Goal: Task Accomplishment & Management: Use online tool/utility

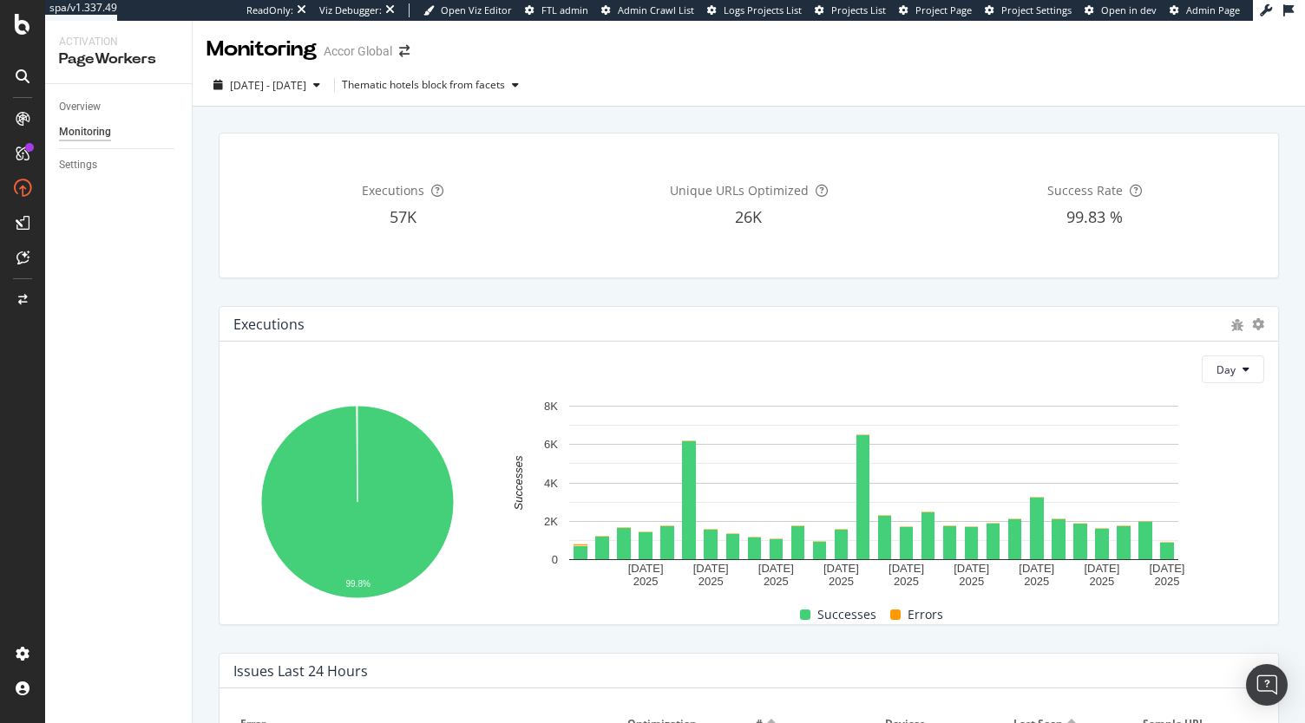
scroll to position [670, 0]
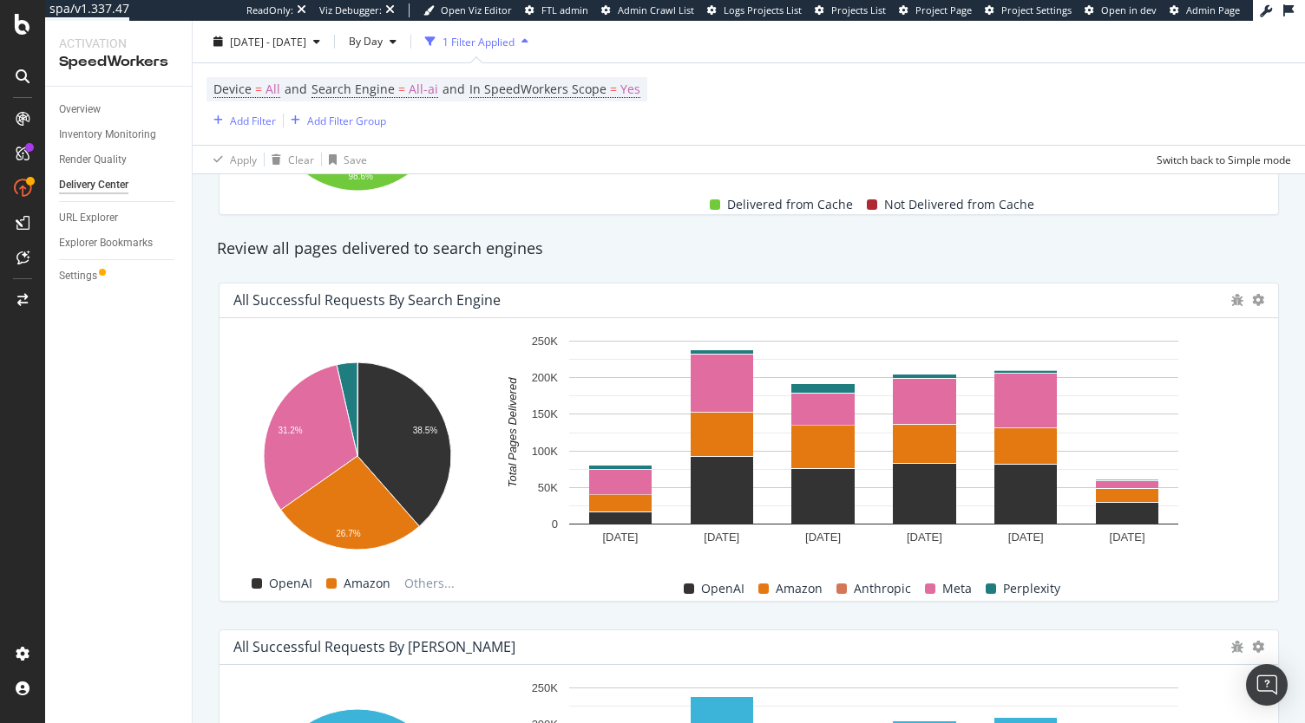
scroll to position [658, 0]
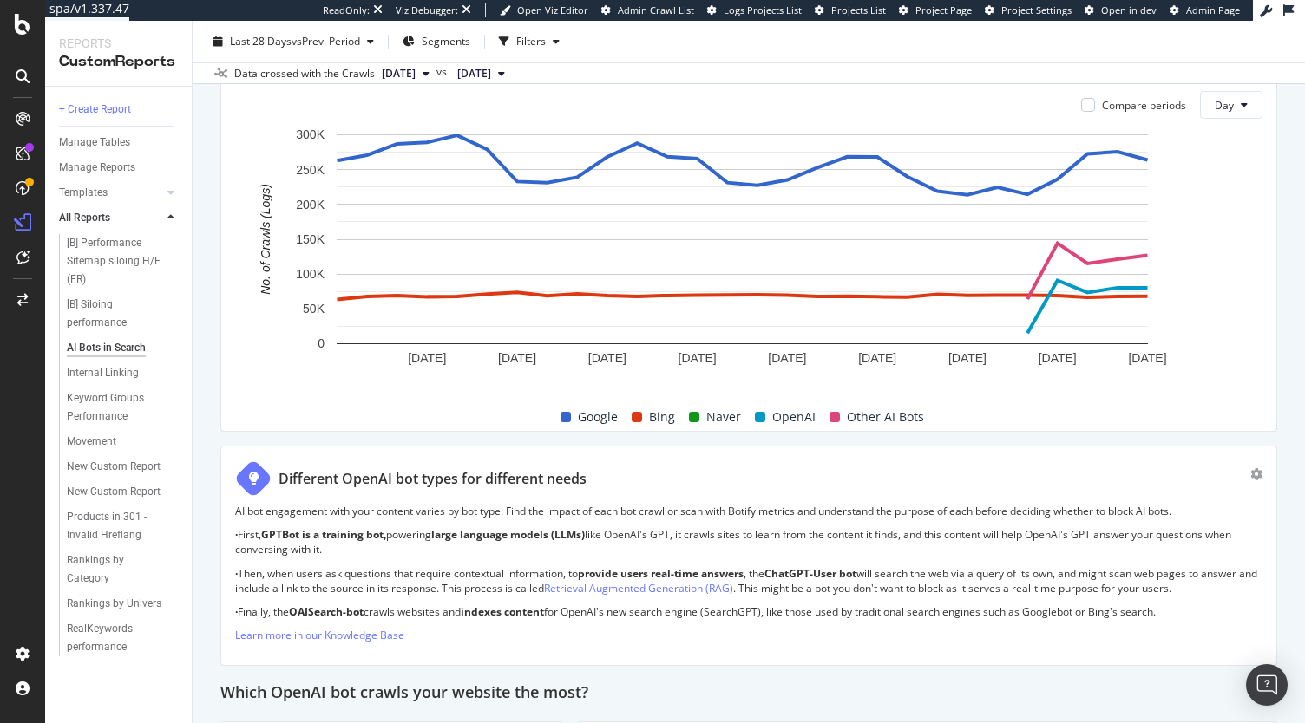
scroll to position [684, 0]
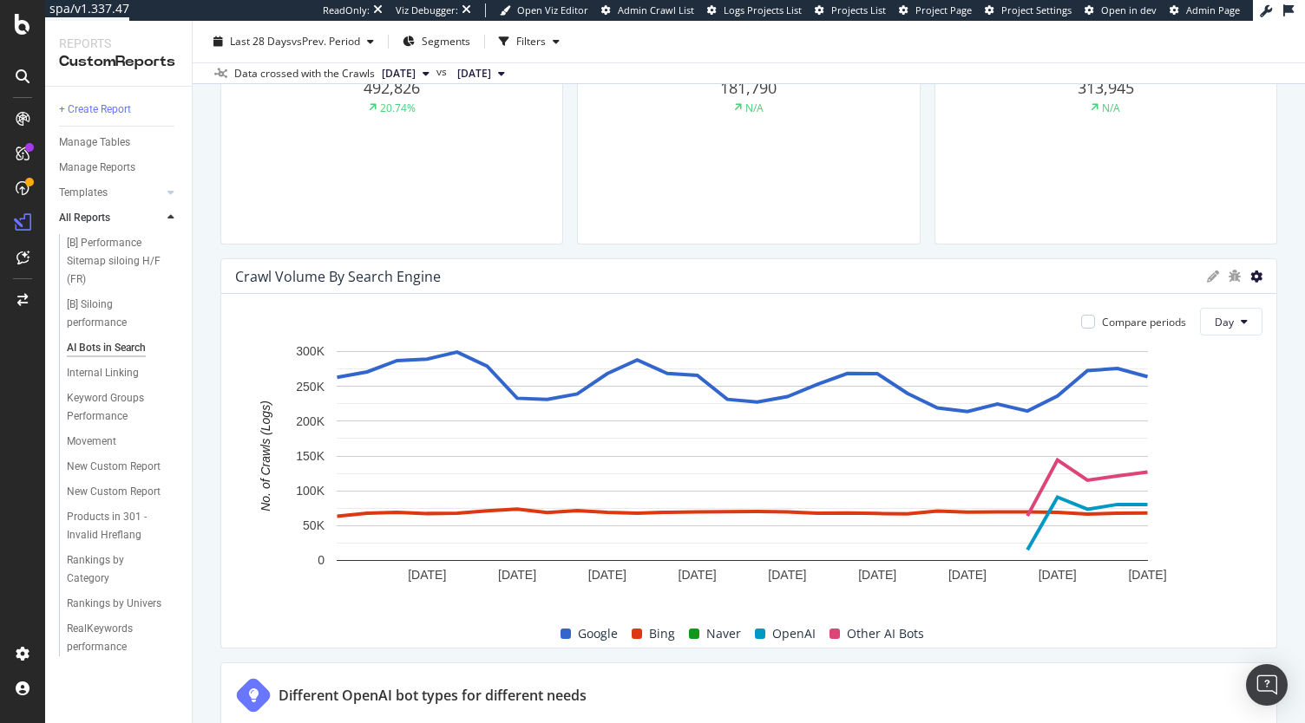
click at [1250, 275] on icon at bounding box center [1256, 277] width 12 height 12
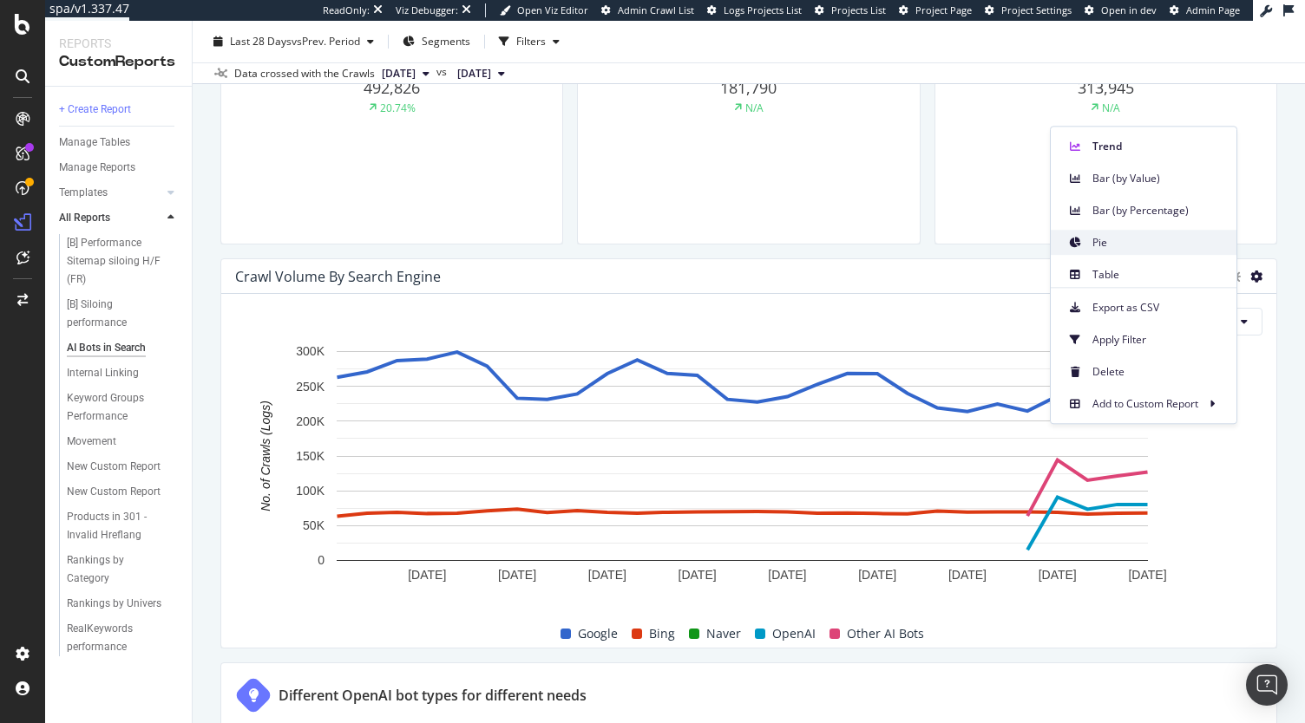
click at [1146, 245] on span "Pie" at bounding box center [1157, 243] width 130 height 16
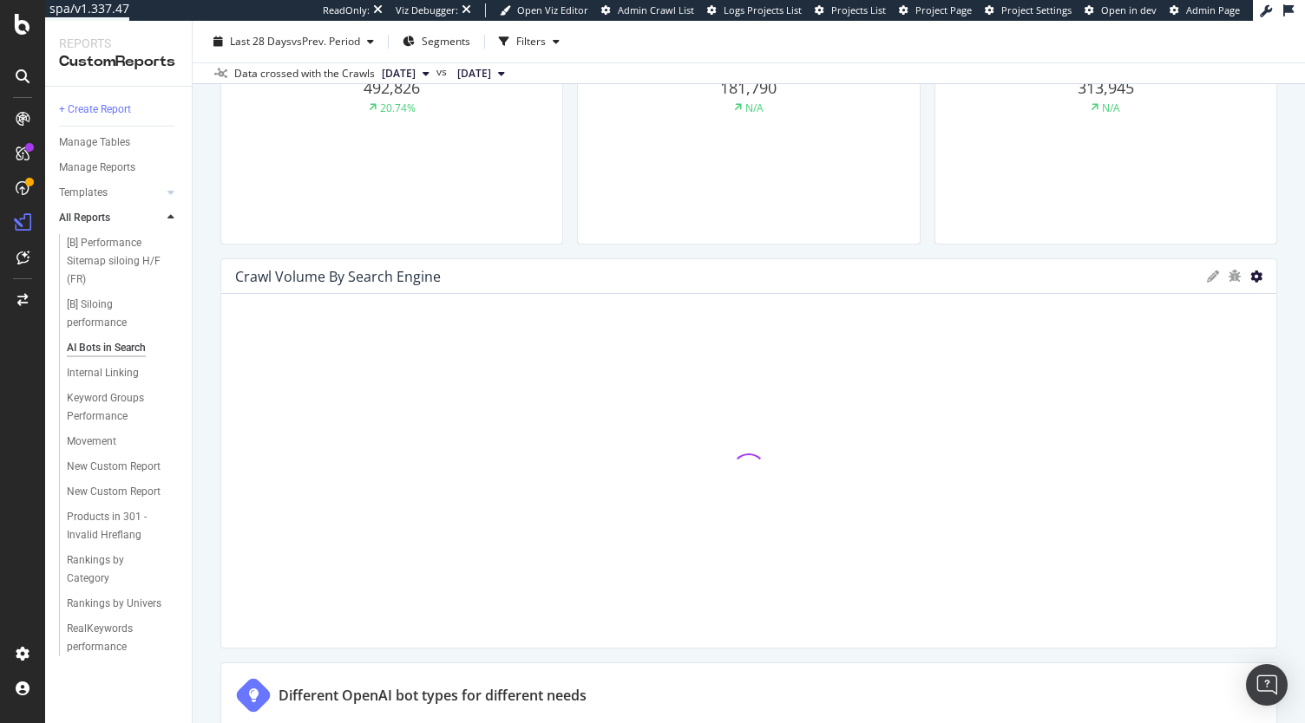
click at [1250, 273] on icon at bounding box center [1256, 277] width 12 height 12
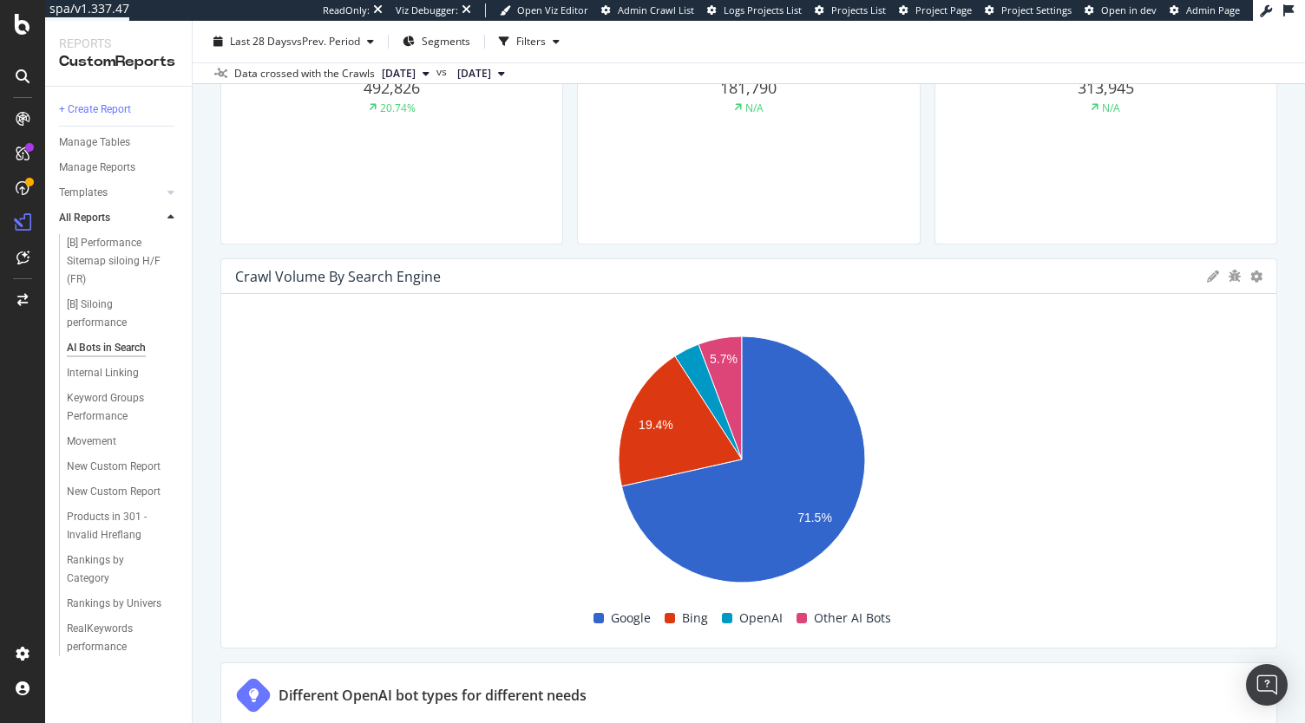
click at [1266, 350] on div "AI Bots in Search AI Bots in Search Celine Clone (Admin) Clone Schedule Email E…" at bounding box center [749, 372] width 1112 height 703
click at [1207, 278] on icon at bounding box center [1213, 277] width 12 height 12
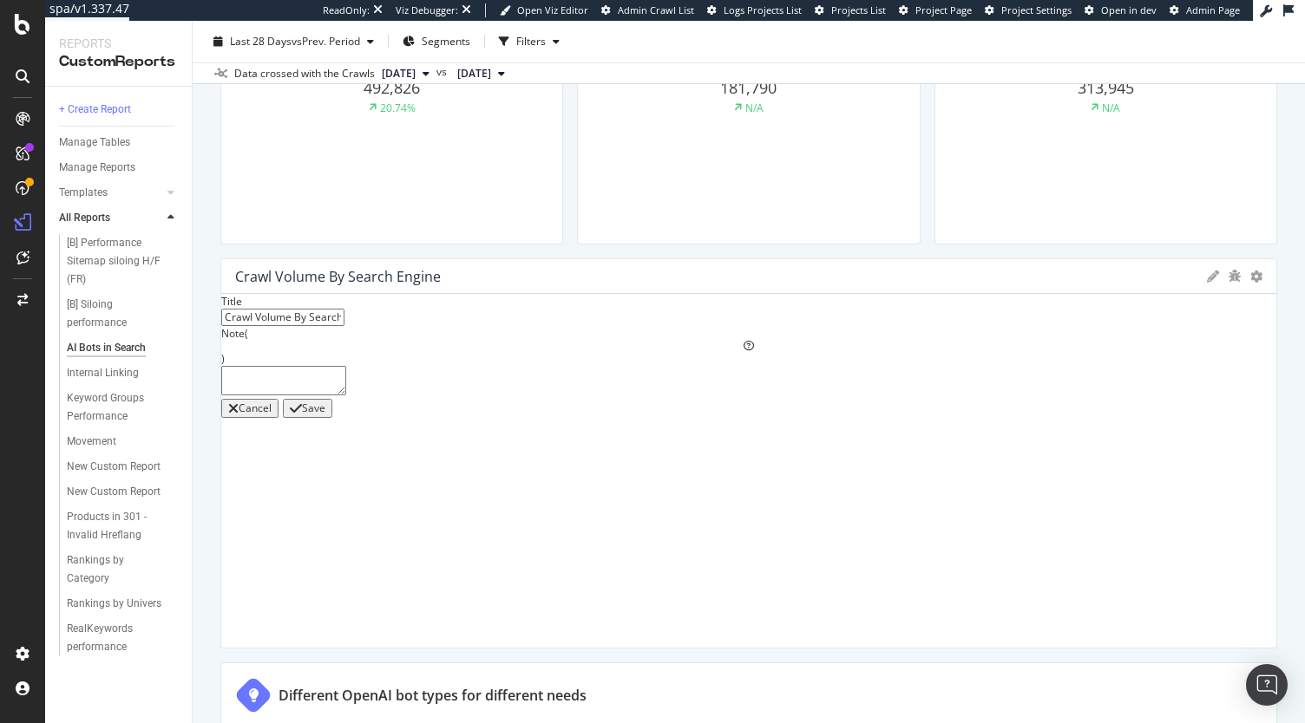
click at [271, 415] on div "Cancel" at bounding box center [249, 409] width 43 height 14
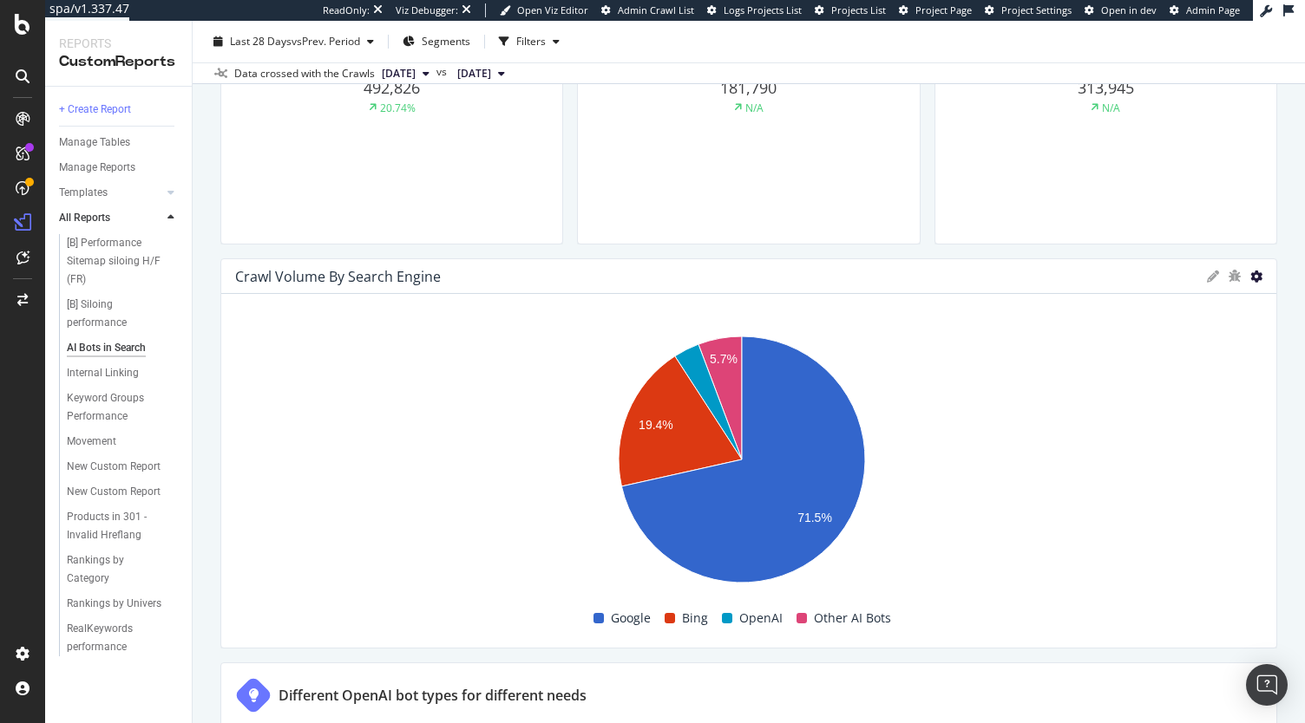
click at [1250, 272] on icon at bounding box center [1256, 277] width 12 height 12
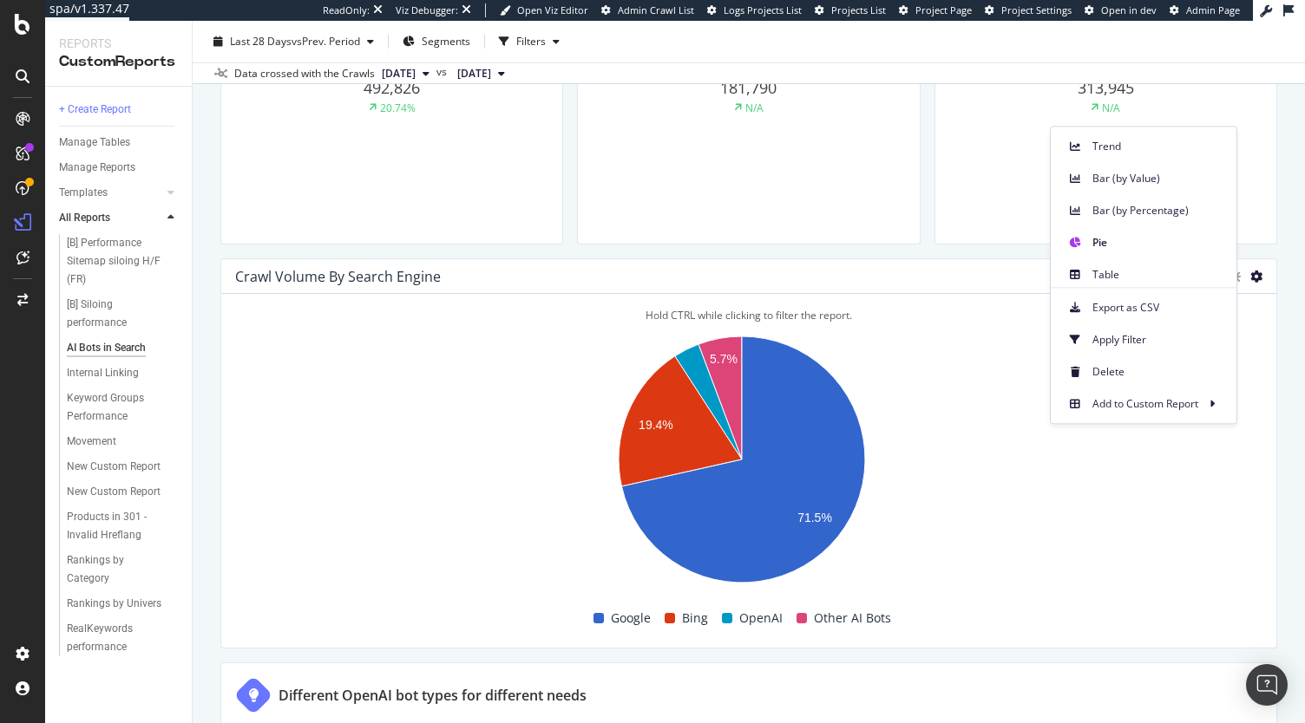
click at [1235, 520] on rect "A chart." at bounding box center [742, 464] width 1014 height 275
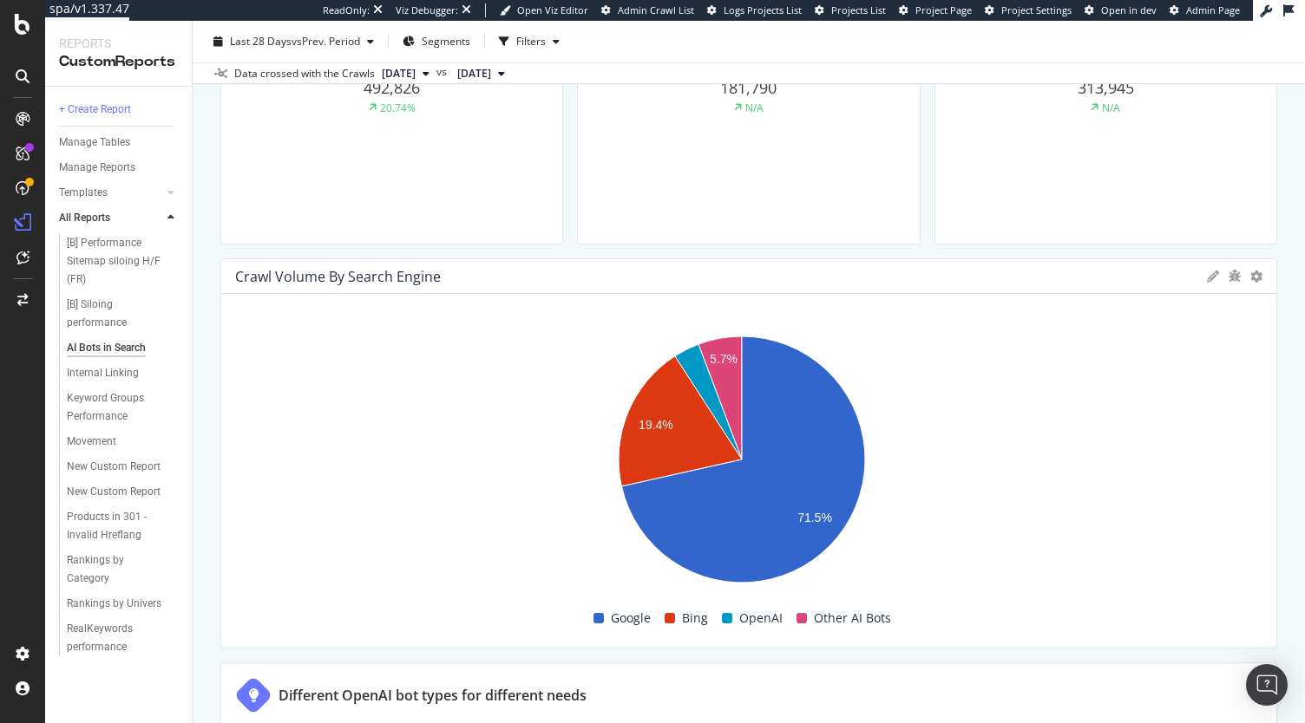
click at [1250, 275] on icon at bounding box center [1256, 277] width 12 height 12
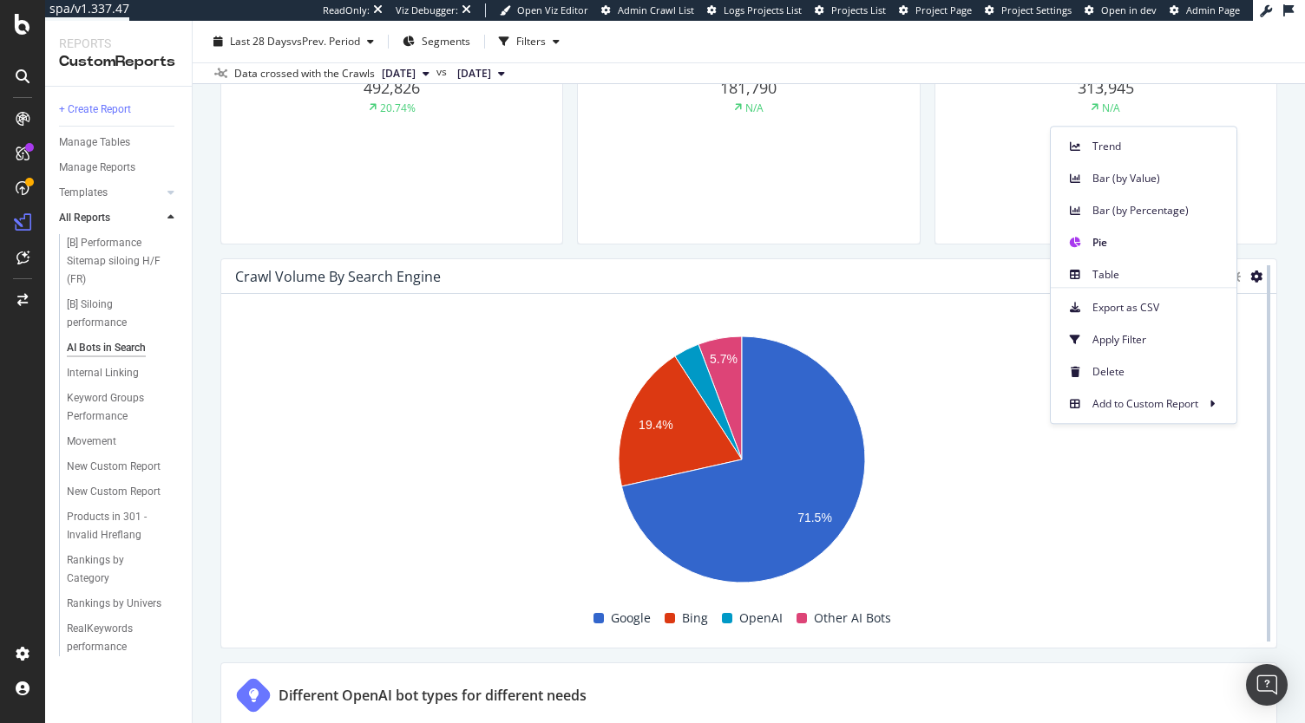
drag, startPoint x: 1181, startPoint y: 175, endPoint x: 1260, endPoint y: 280, distance: 131.8
click at [1181, 175] on span "Bar (by Value)" at bounding box center [1157, 179] width 130 height 16
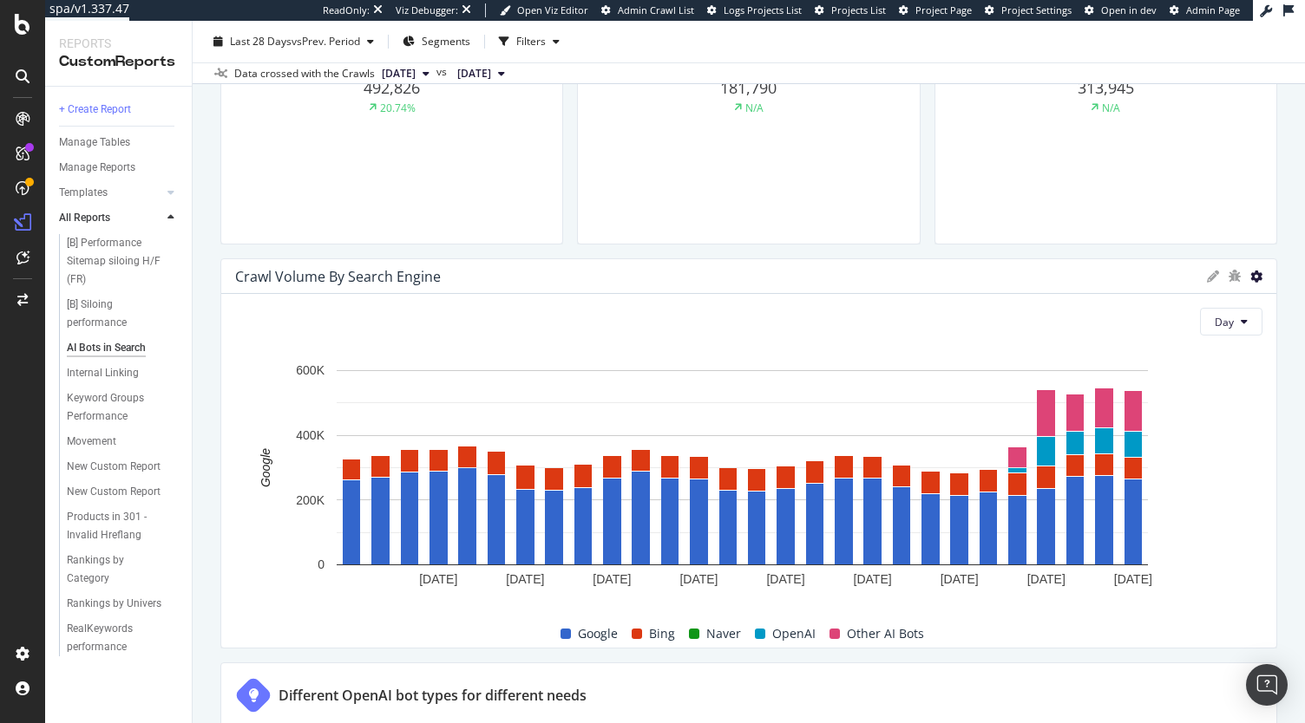
click at [1250, 277] on icon at bounding box center [1256, 277] width 12 height 12
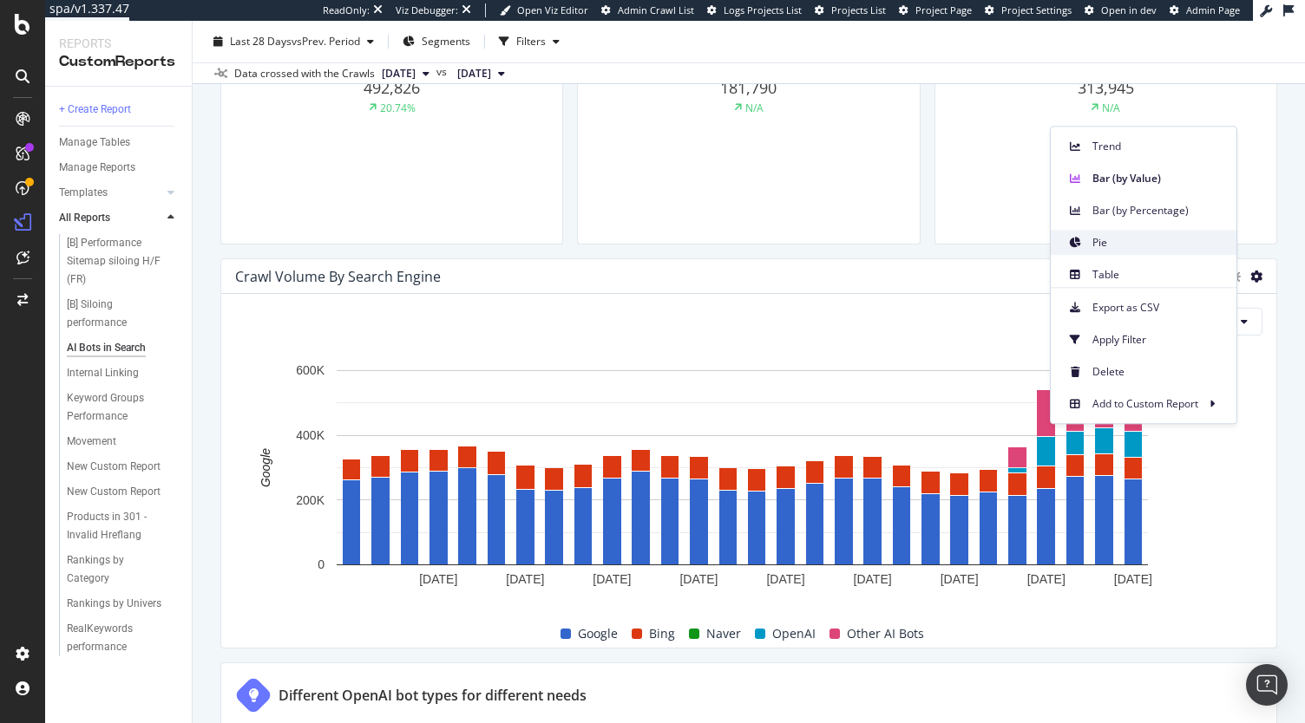
click at [1157, 242] on span "Pie" at bounding box center [1157, 243] width 130 height 16
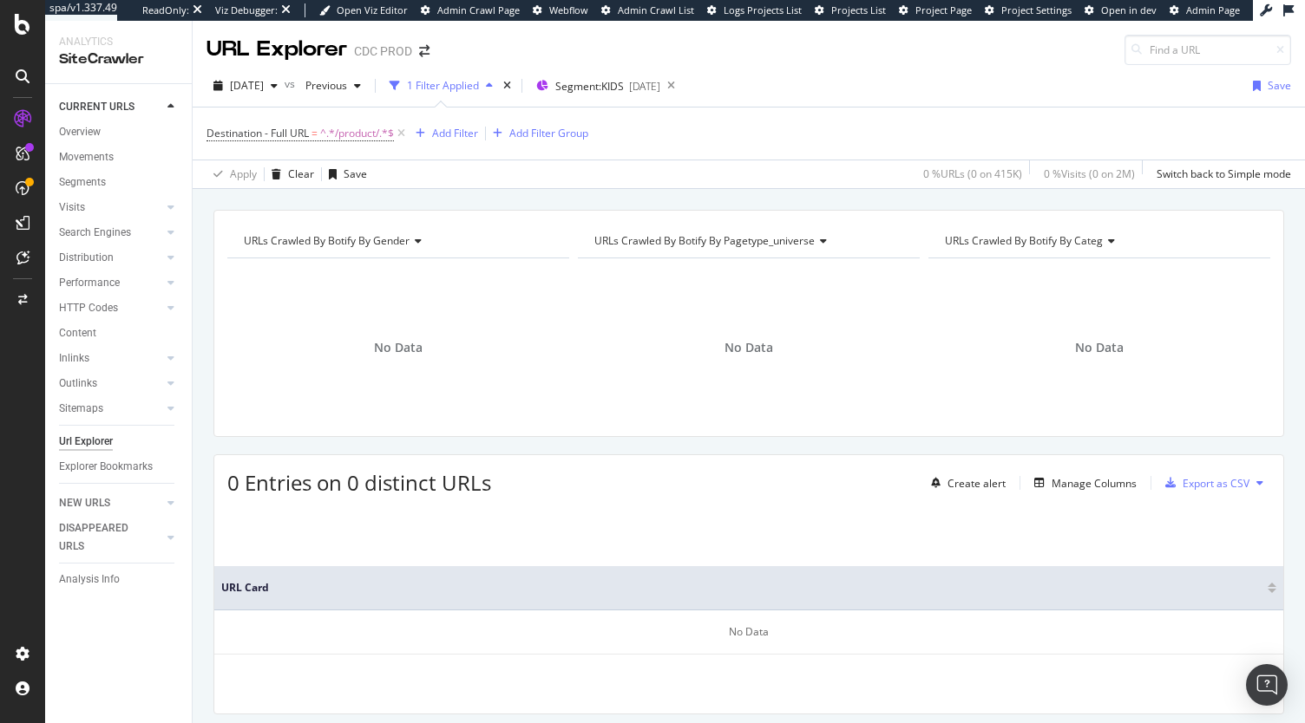
click at [312, 134] on span "Destination - Full URL = ^.*/product/.*$" at bounding box center [299, 134] width 187 height 16
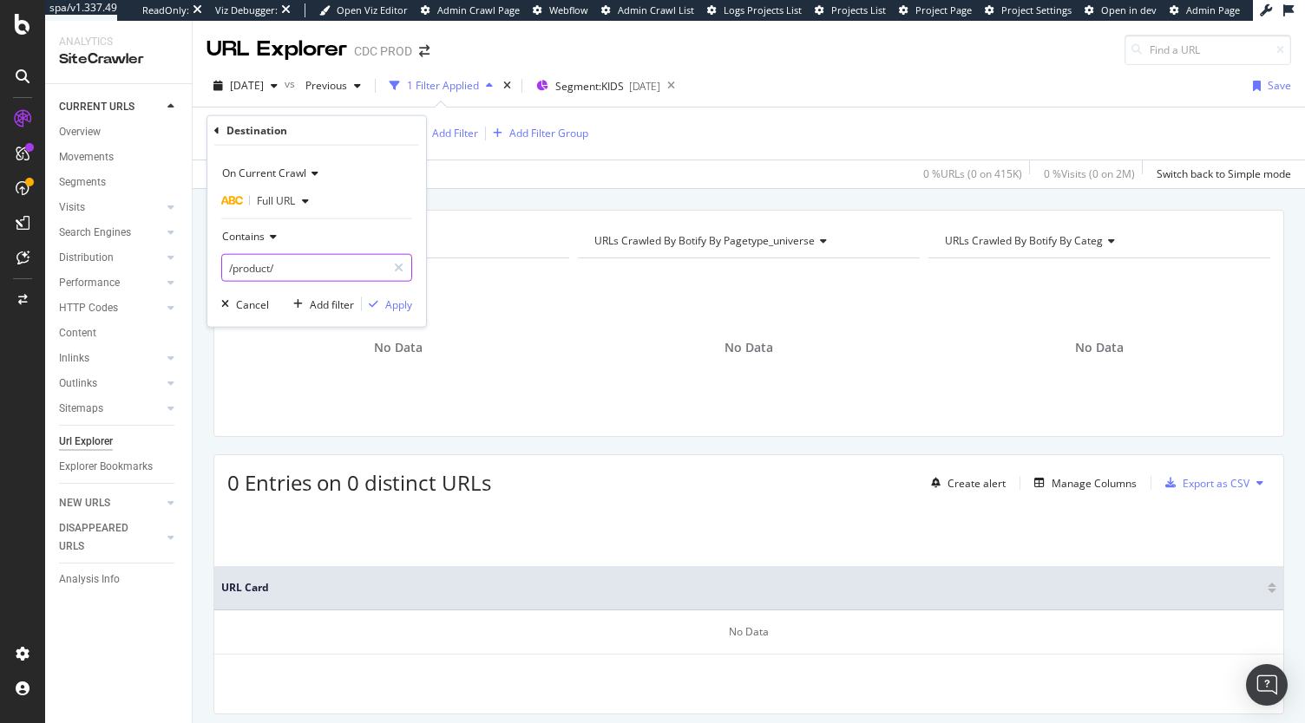
click at [282, 271] on input "/product/" at bounding box center [304, 268] width 164 height 28
type input "/product"
click at [393, 304] on div "Apply" at bounding box center [398, 304] width 27 height 15
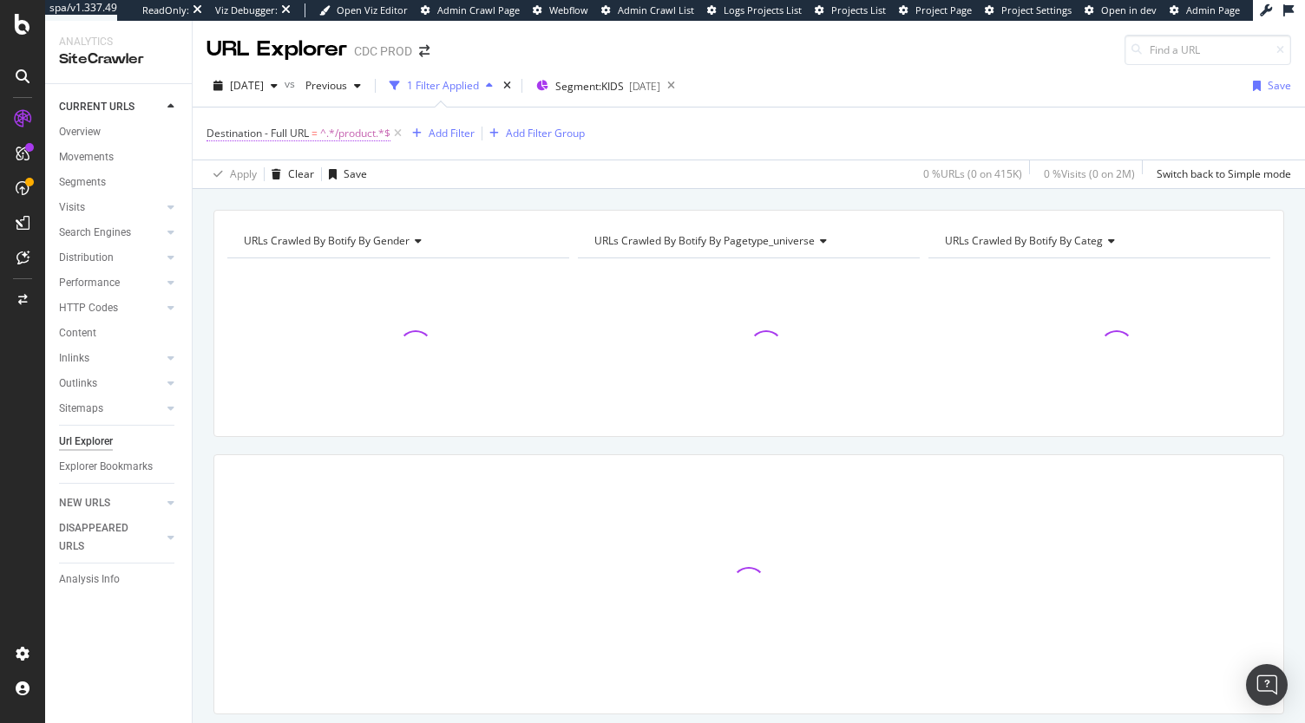
click at [358, 140] on span "^.*/product.*$" at bounding box center [355, 133] width 70 height 24
click at [311, 232] on div "Contains" at bounding box center [316, 237] width 191 height 28
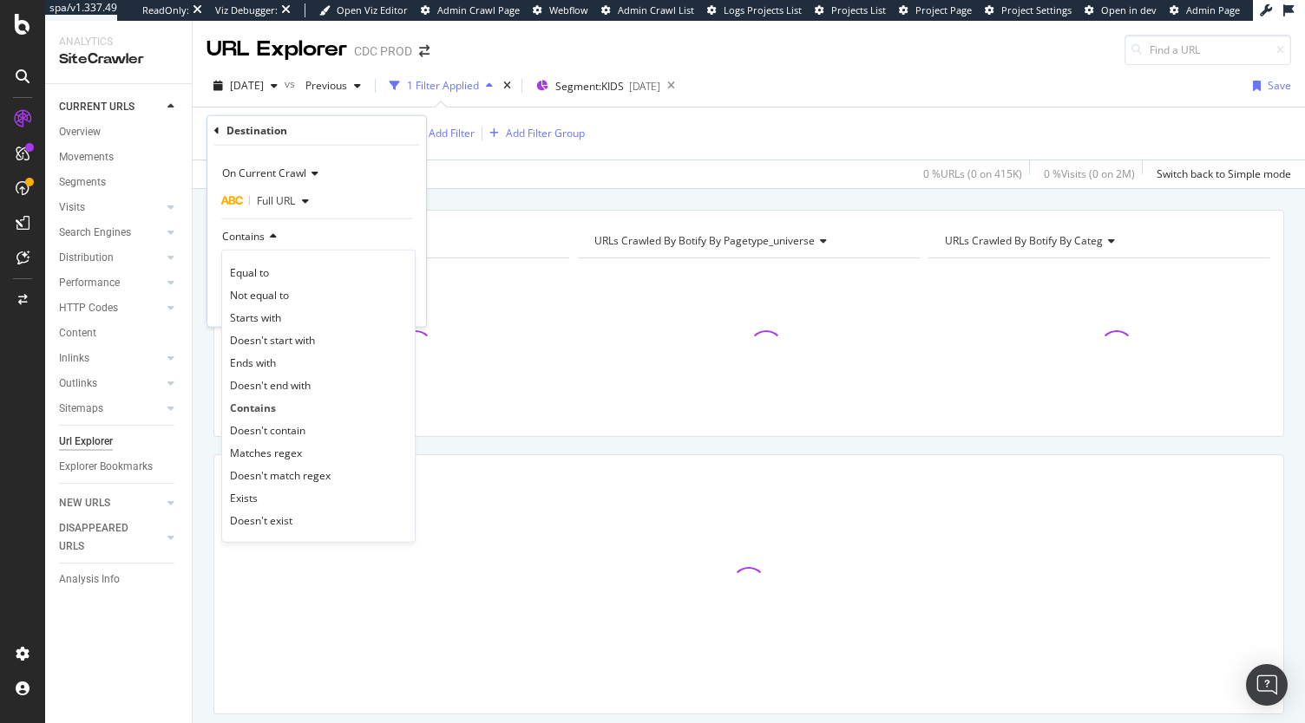
click at [300, 232] on div "Contains" at bounding box center [316, 237] width 191 height 28
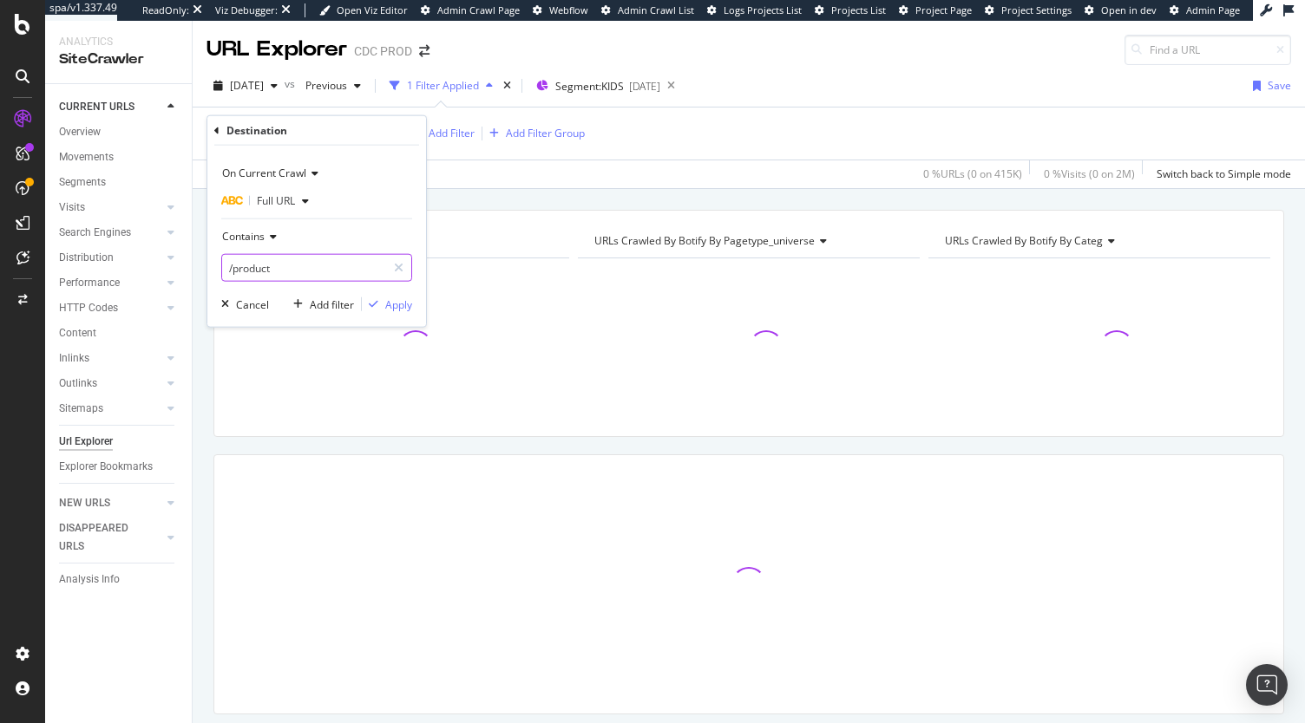
click at [285, 274] on input "/product" at bounding box center [304, 268] width 164 height 28
type input "/products/"
click at [399, 304] on div "Apply" at bounding box center [398, 304] width 27 height 15
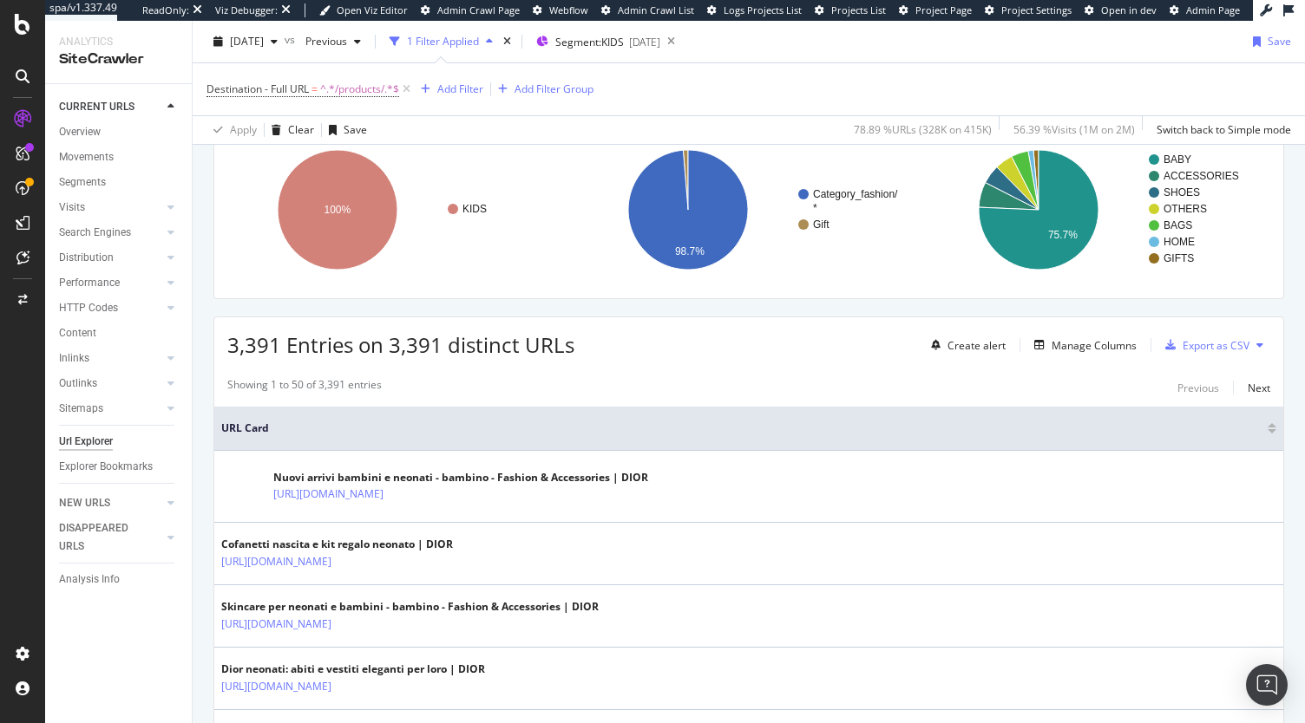
scroll to position [149, 0]
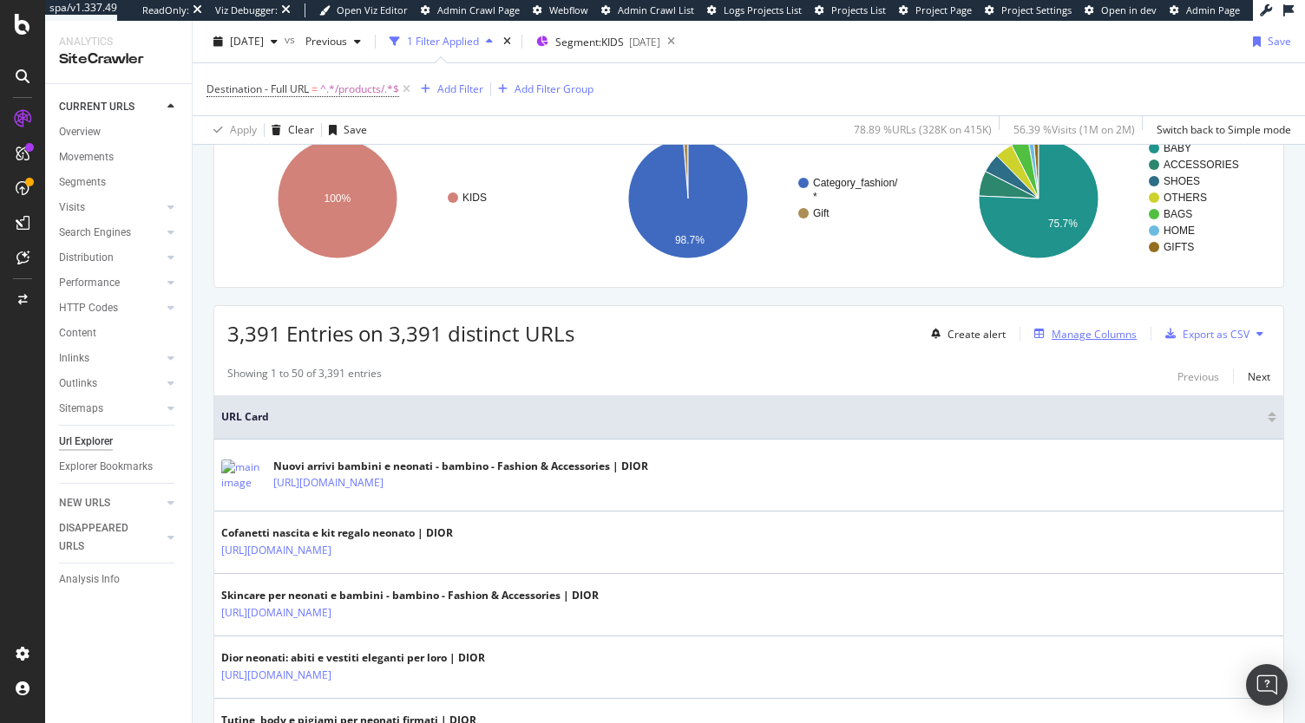
click at [1065, 334] on div "Manage Columns" at bounding box center [1093, 334] width 85 height 15
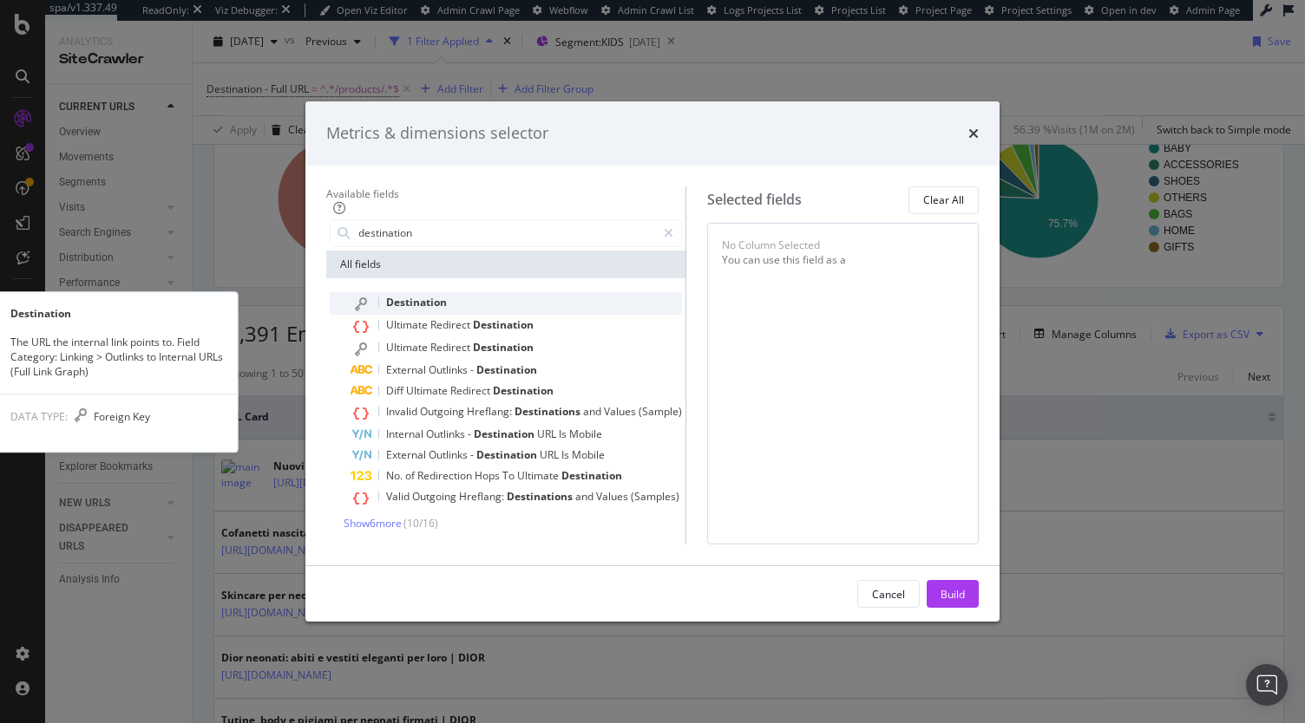
type input "destination"
click at [428, 292] on div "Destination" at bounding box center [515, 303] width 331 height 23
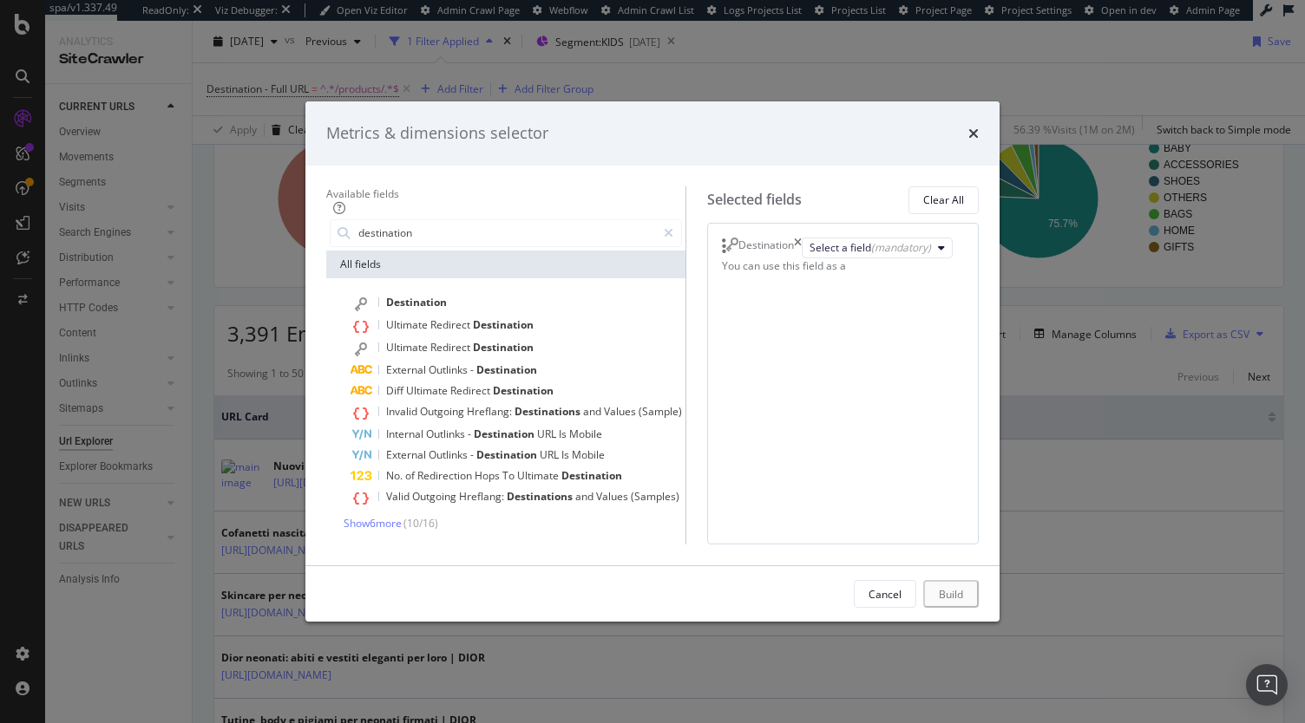
click at [801, 238] on div "Select a field (mandatory)" at bounding box center [876, 248] width 151 height 21
click at [809, 240] on div "Select a field (mandatory)" at bounding box center [869, 247] width 121 height 15
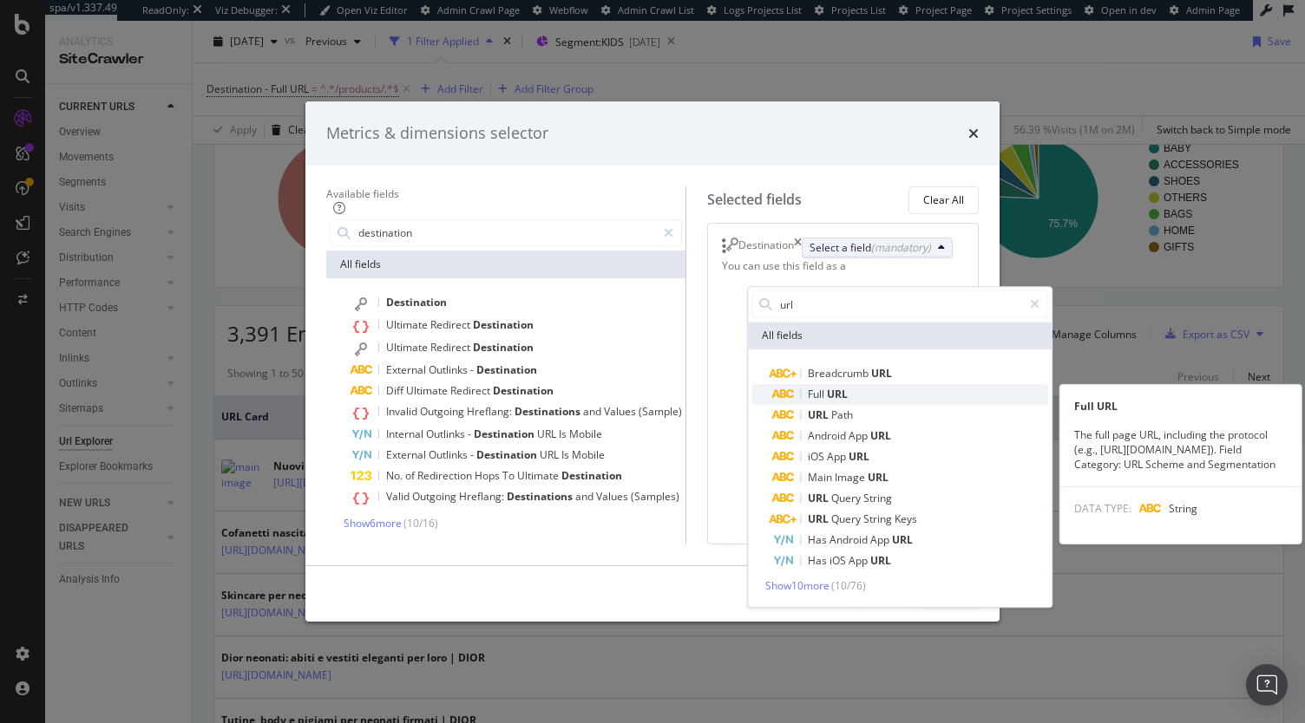
type input "url"
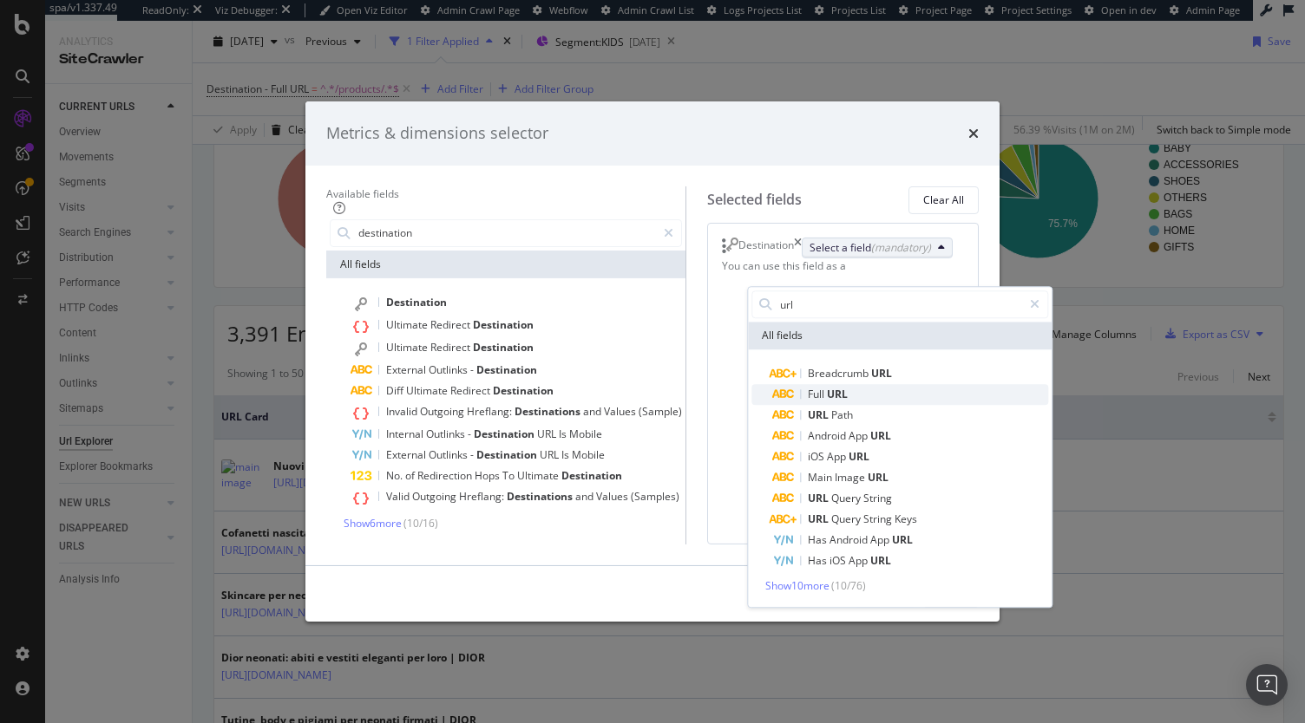
click at [827, 387] on span "URL" at bounding box center [837, 394] width 21 height 15
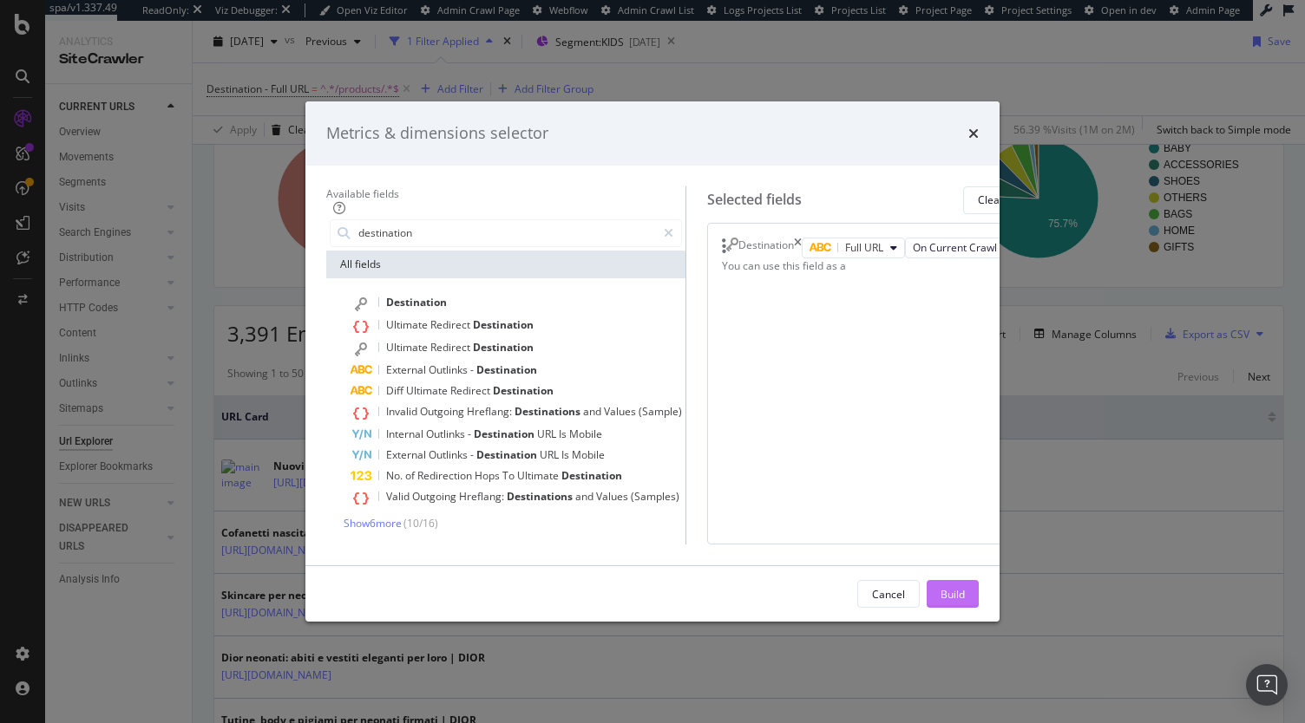
click at [965, 607] on div "Build" at bounding box center [952, 594] width 24 height 26
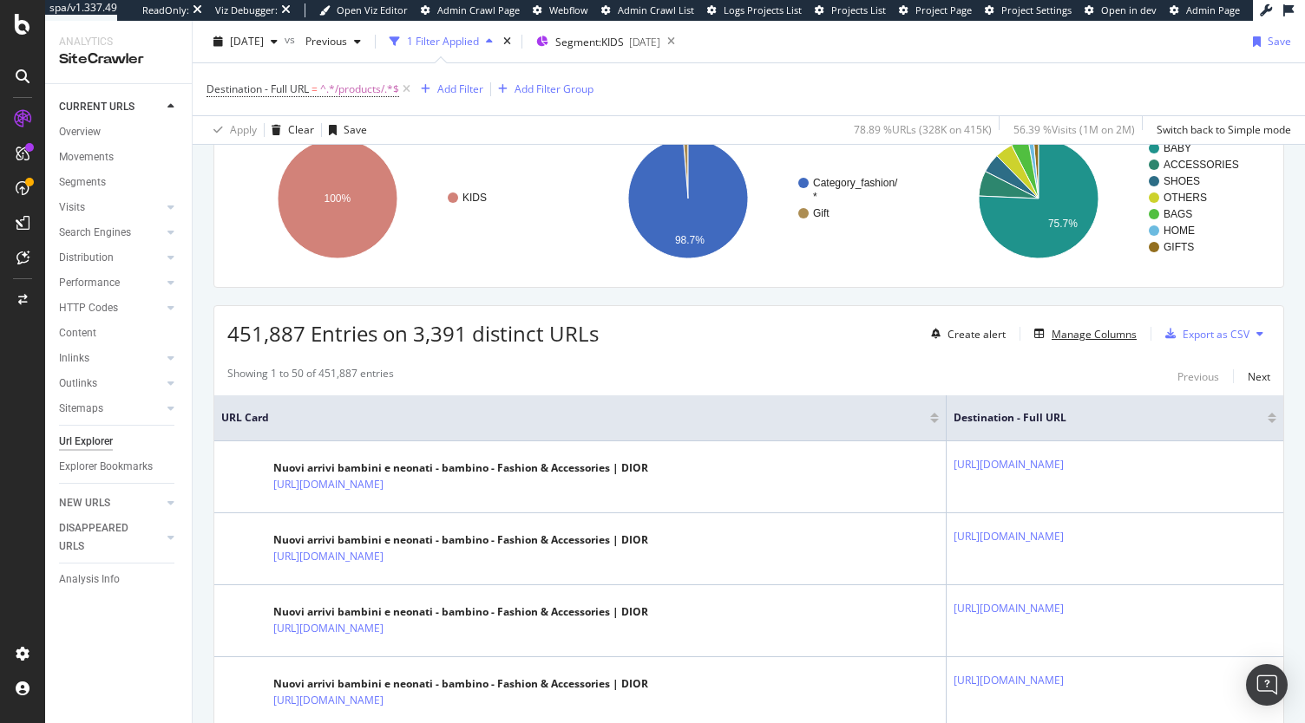
scroll to position [151, 0]
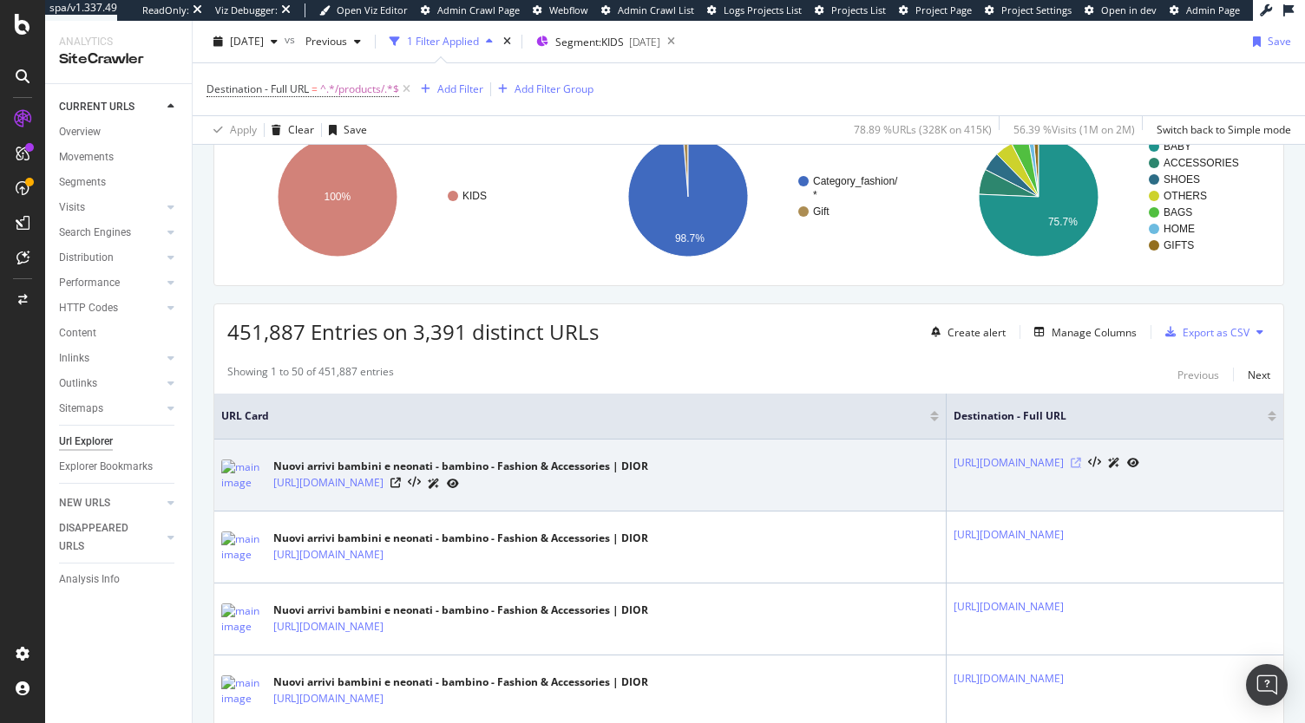
click at [1081, 458] on icon at bounding box center [1075, 463] width 10 height 10
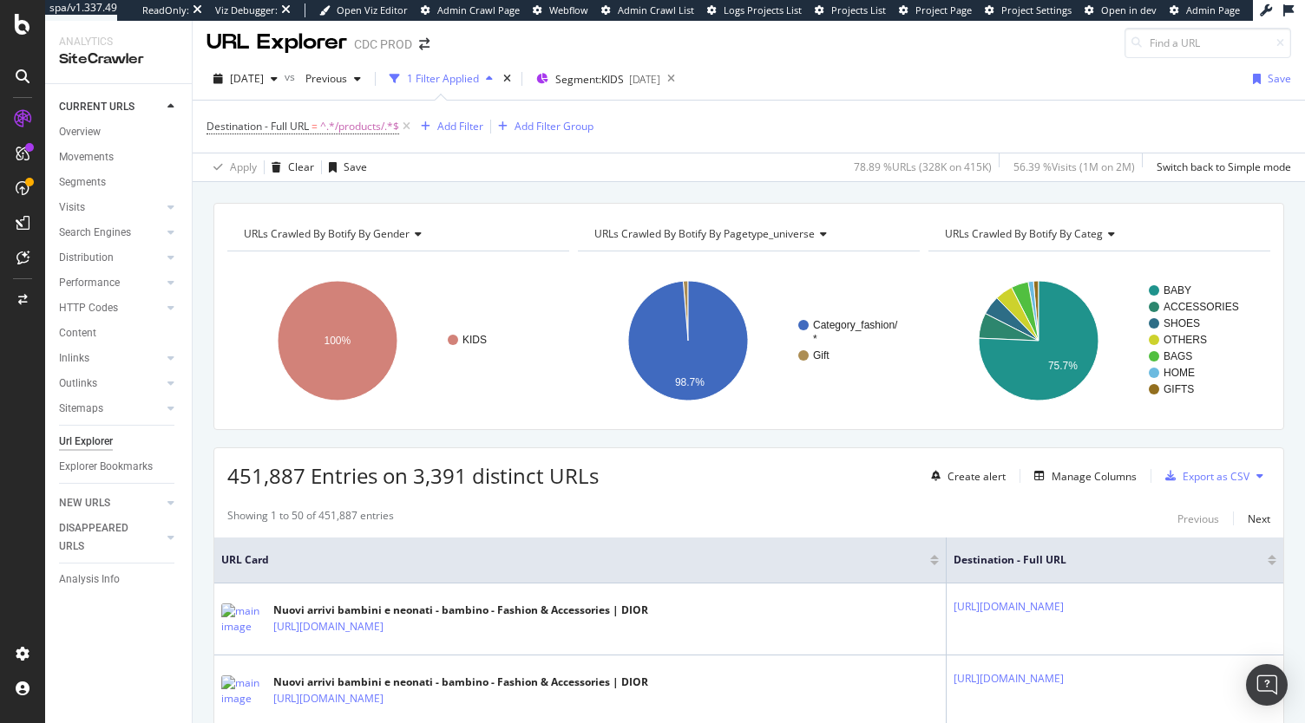
scroll to position [0, 0]
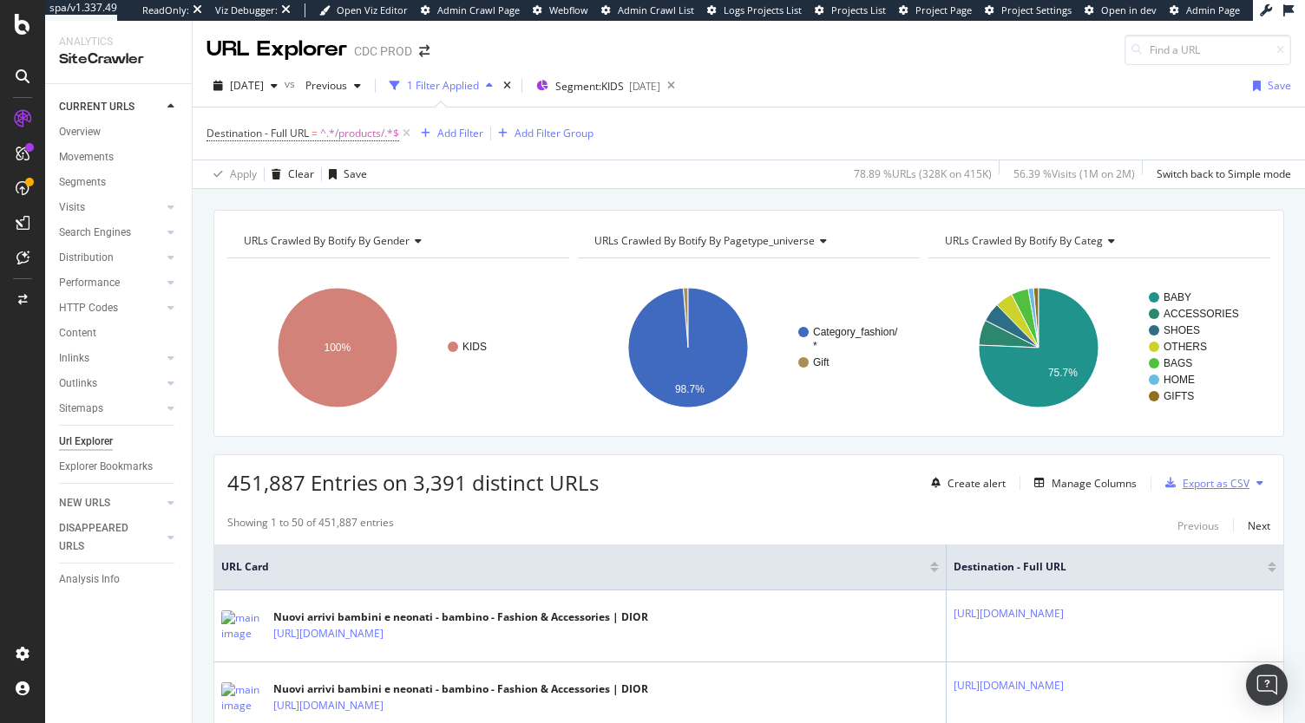
click at [1216, 478] on div "Export as CSV" at bounding box center [1215, 483] width 67 height 15
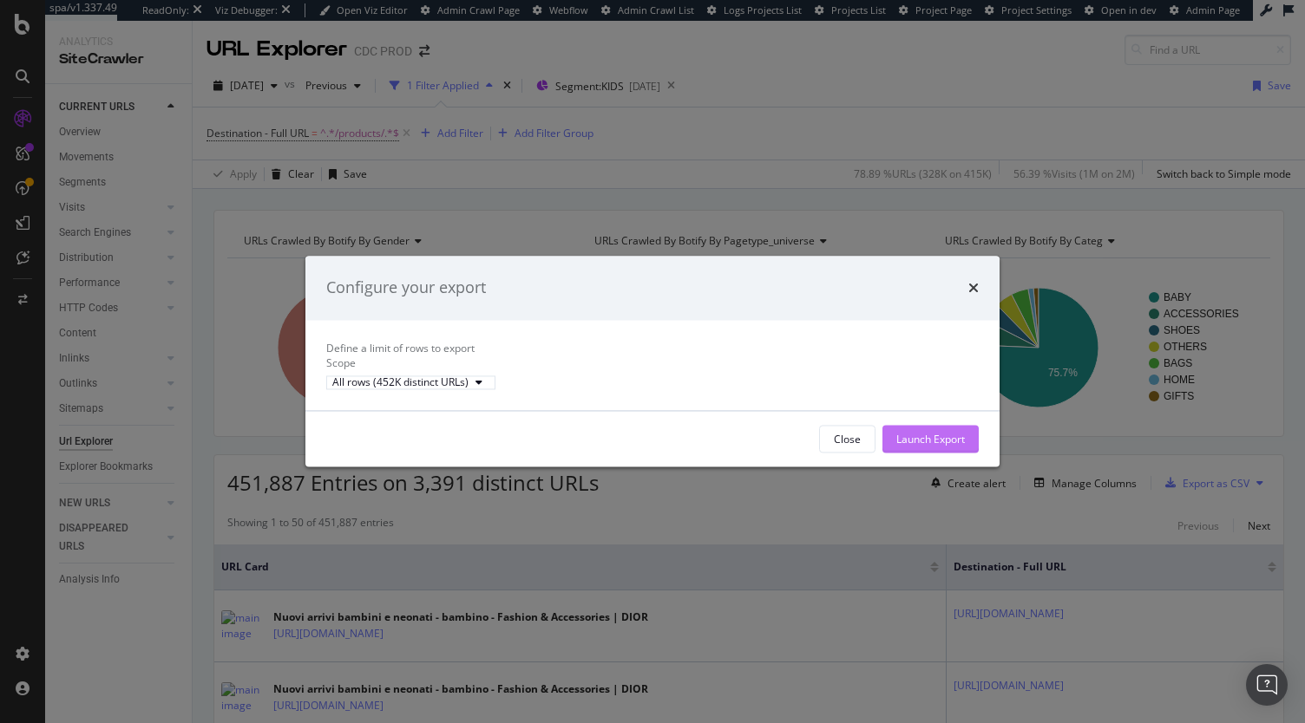
click at [923, 447] on div "Launch Export" at bounding box center [930, 439] width 69 height 15
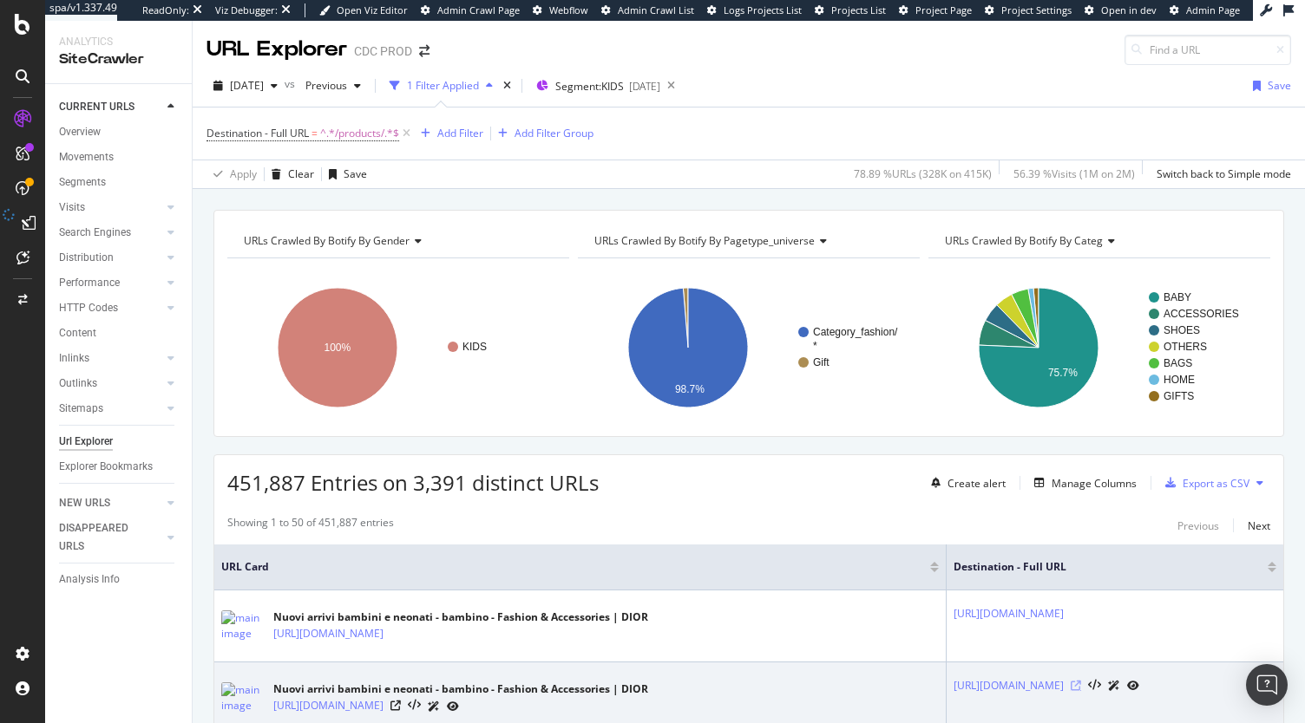
click at [1081, 681] on icon at bounding box center [1075, 686] width 10 height 10
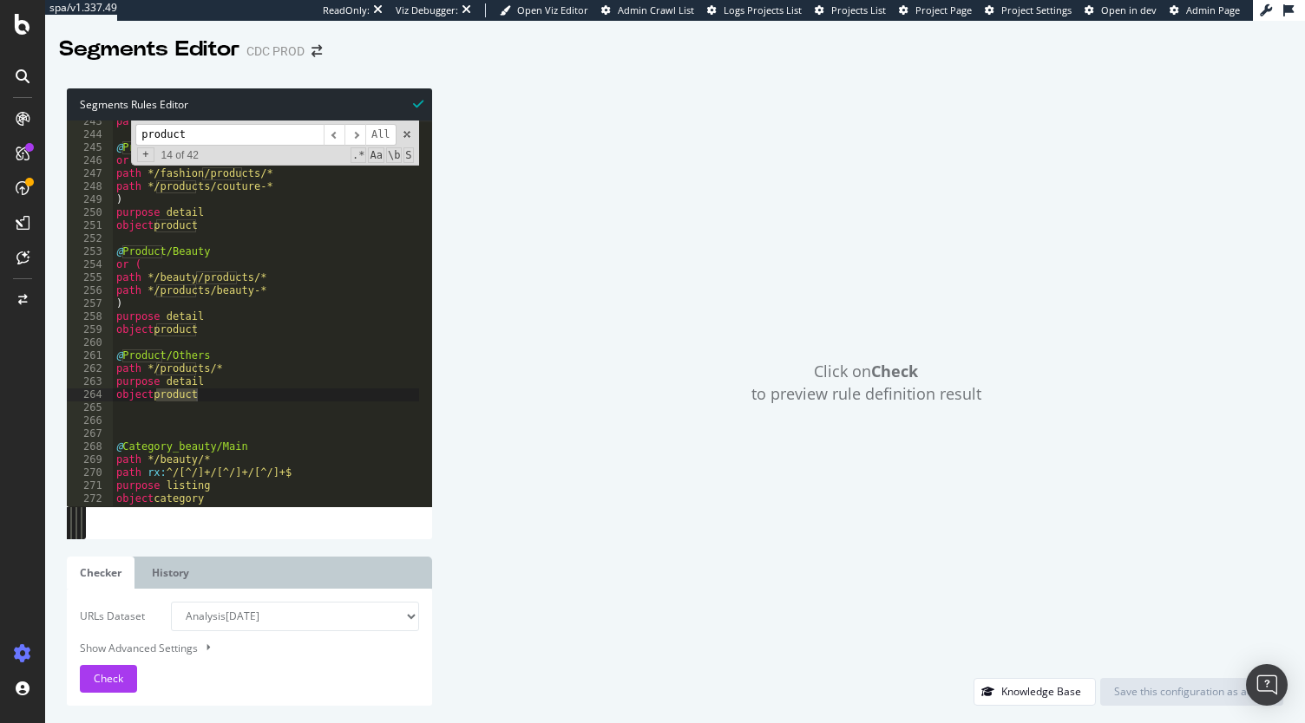
click at [651, 150] on div "Click on Check to preview rule definition result" at bounding box center [866, 383] width 834 height 590
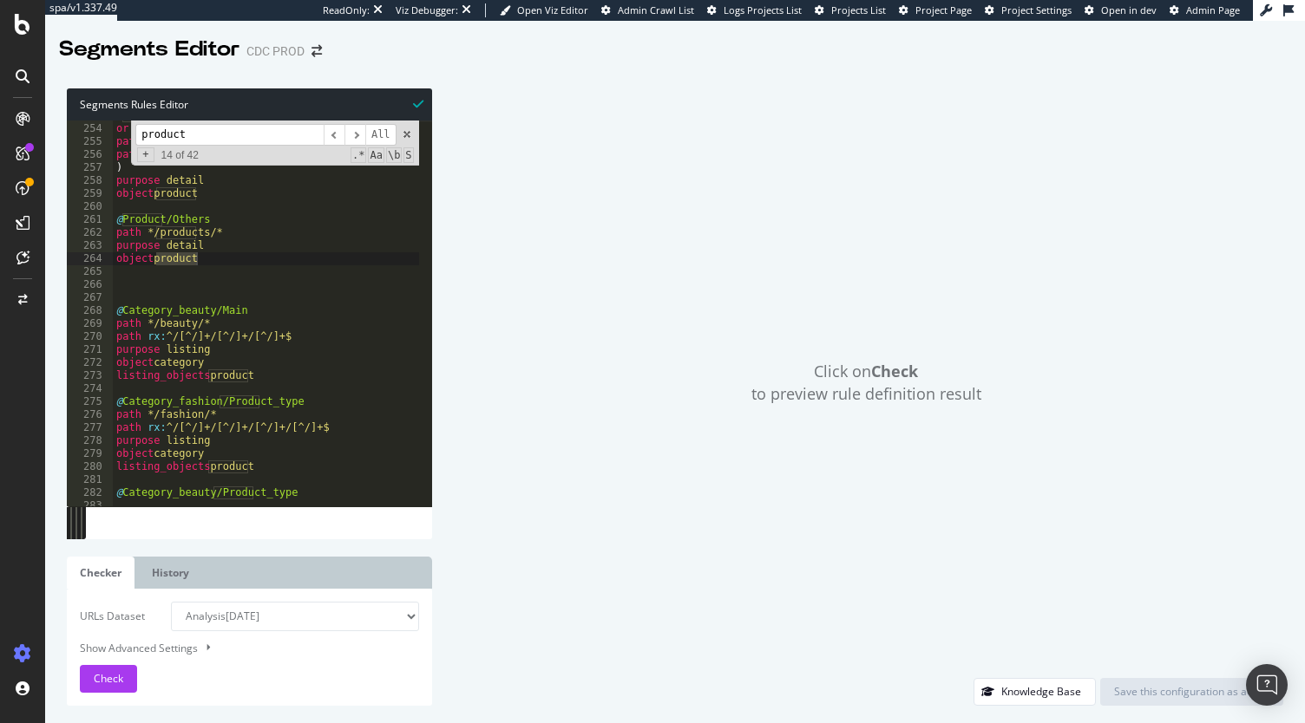
scroll to position [3299, 0]
